Goal: Use online tool/utility: Utilize a website feature to perform a specific function

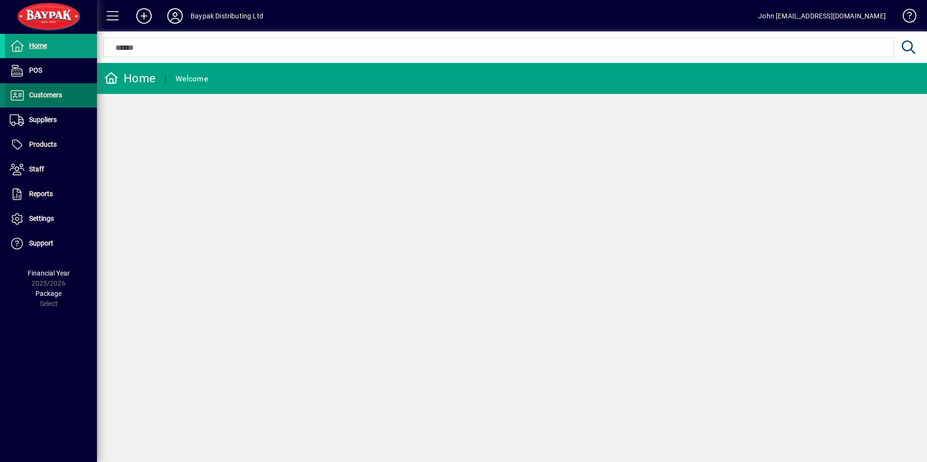
click at [38, 92] on span "Customers" at bounding box center [45, 95] width 33 height 8
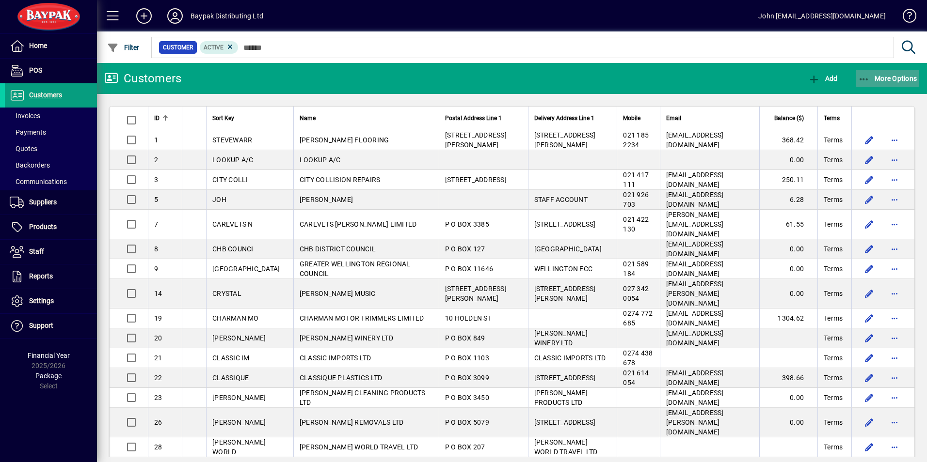
click at [863, 76] on icon "button" at bounding box center [864, 80] width 12 height 10
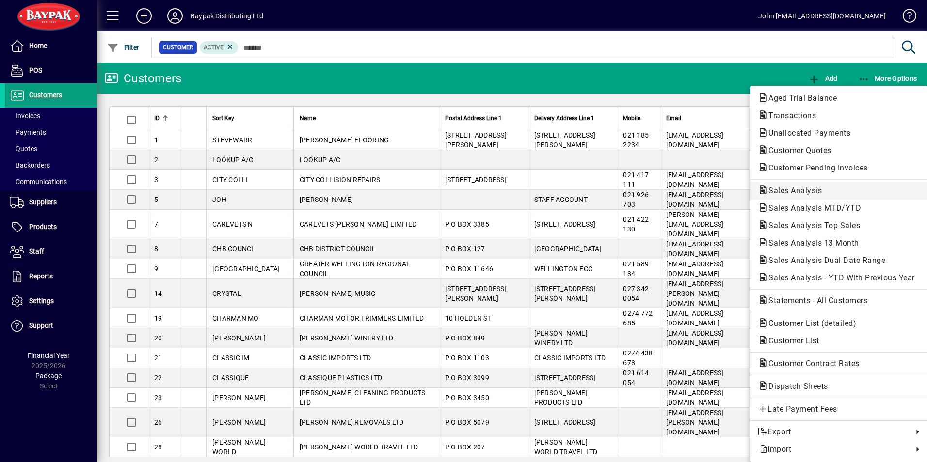
click at [803, 186] on span "Sales Analysis" at bounding box center [839, 191] width 162 height 12
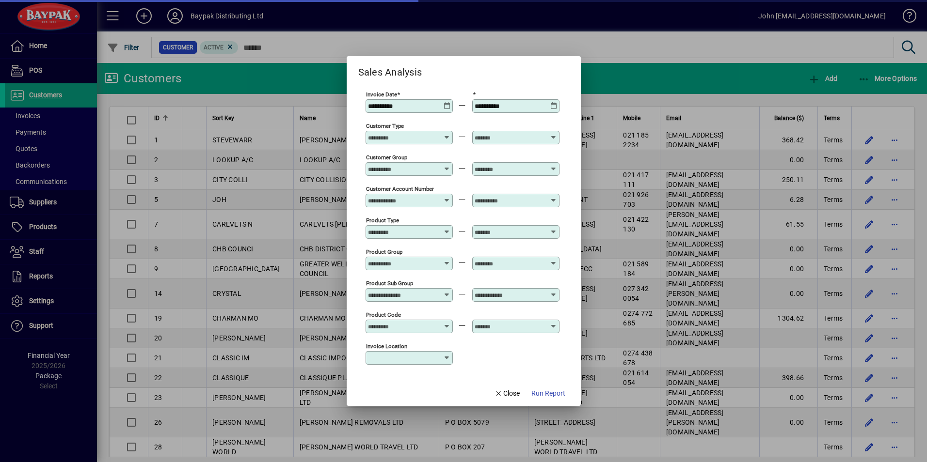
type input "**********"
click at [553, 391] on span "Run Report" at bounding box center [548, 394] width 34 height 10
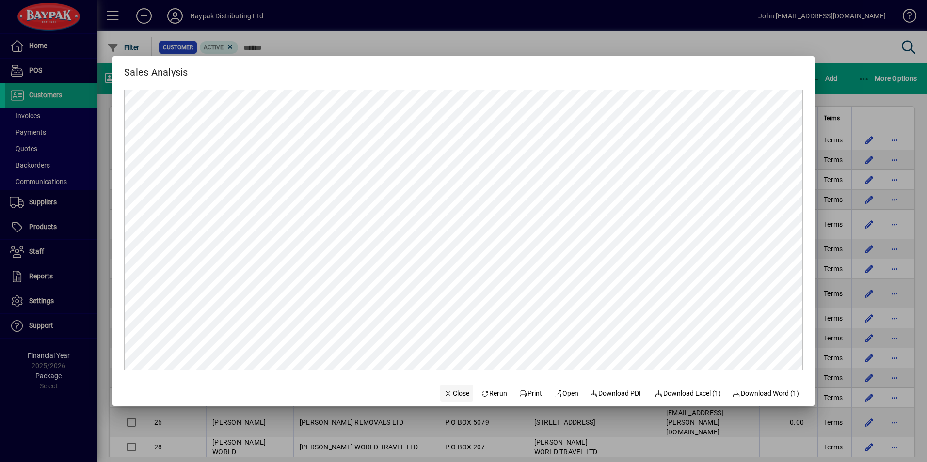
click at [454, 392] on span "Close" at bounding box center [456, 394] width 25 height 10
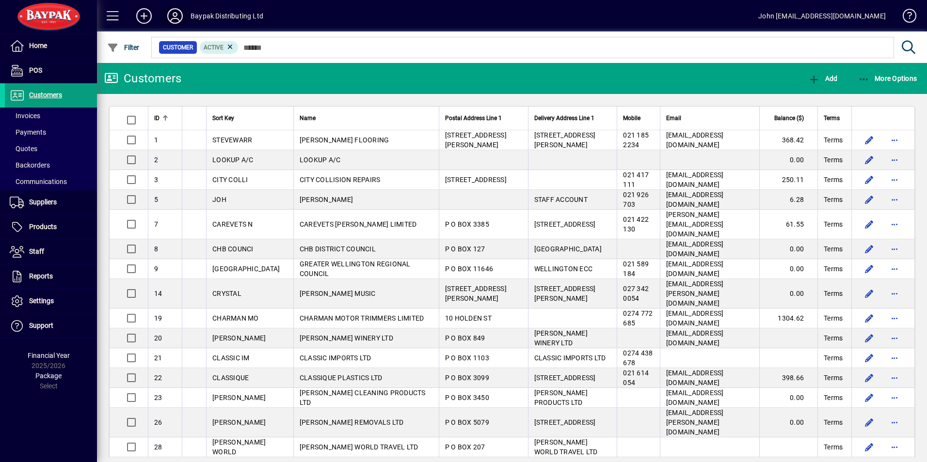
click at [174, 16] on icon at bounding box center [174, 16] width 19 height 16
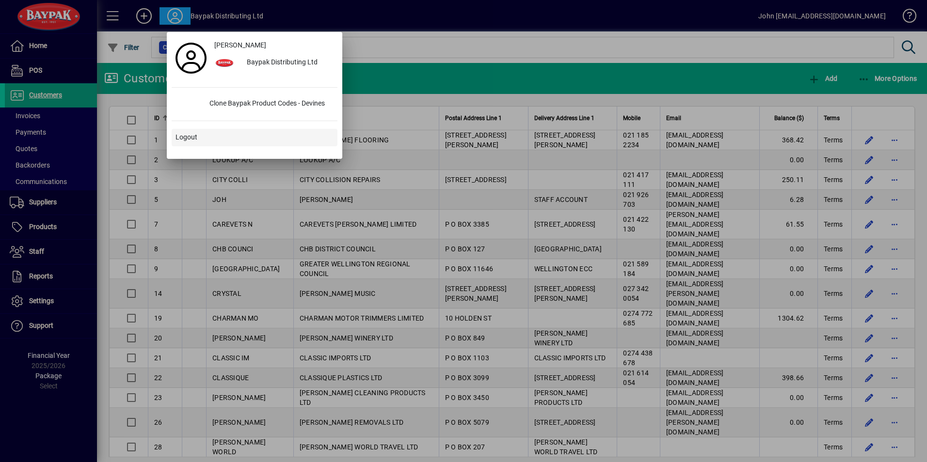
click at [178, 137] on span "Logout" at bounding box center [186, 137] width 22 height 10
